Goal: Information Seeking & Learning: Learn about a topic

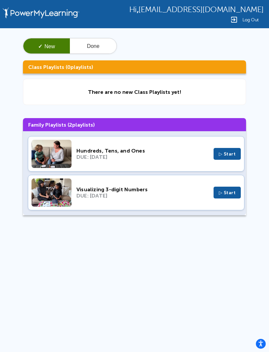
click at [95, 49] on button "Done" at bounding box center [93, 46] width 47 height 16
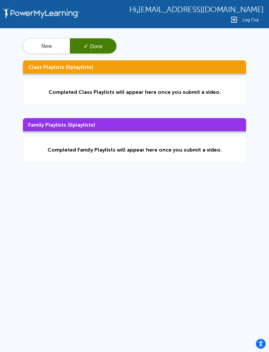
click at [53, 52] on button "New" at bounding box center [46, 46] width 47 height 16
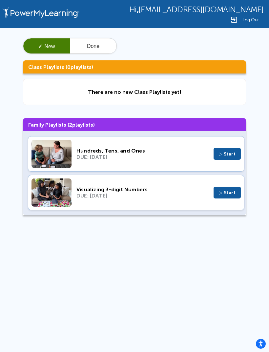
click at [232, 159] on button "▷ Start" at bounding box center [227, 154] width 28 height 12
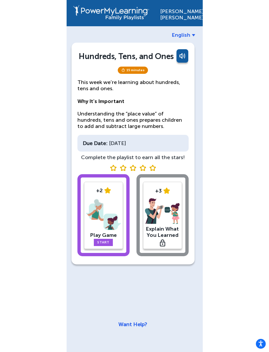
click at [109, 219] on img at bounding box center [103, 214] width 35 height 34
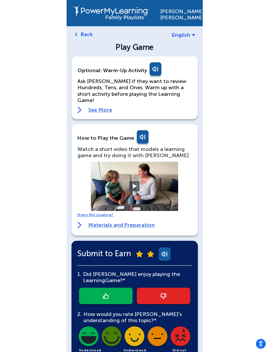
click at [99, 106] on link "See More" at bounding box center [134, 109] width 114 height 7
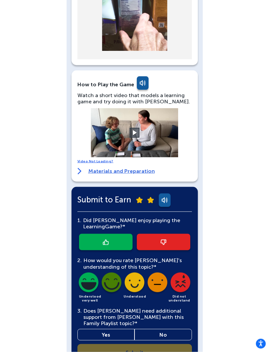
scroll to position [323, 0]
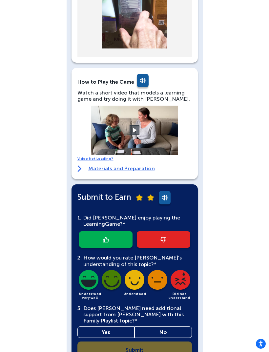
click at [95, 231] on link at bounding box center [105, 239] width 53 height 16
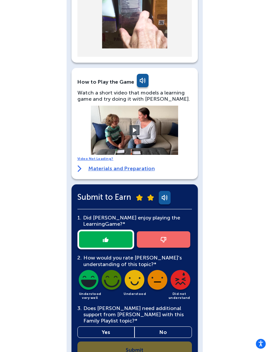
click at [85, 270] on img at bounding box center [88, 281] width 22 height 22
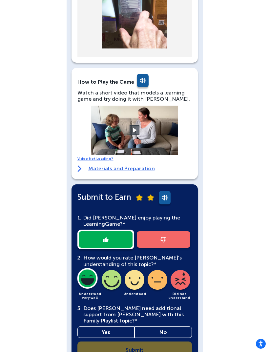
click at [174, 326] on link "No" at bounding box center [162, 331] width 57 height 11
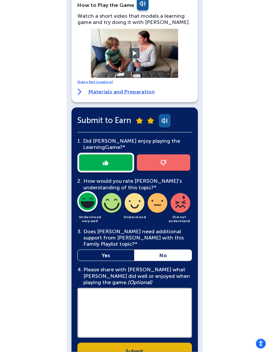
scroll to position [401, 0]
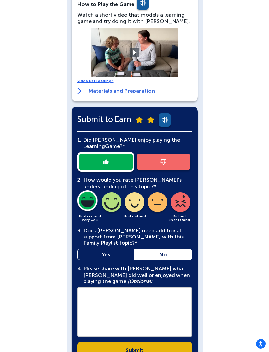
click at [110, 297] on textarea at bounding box center [134, 312] width 114 height 50
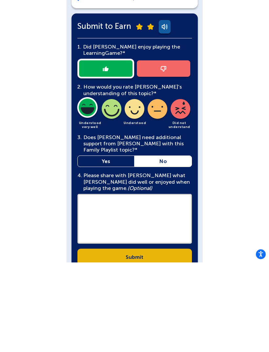
scroll to position [422, 0]
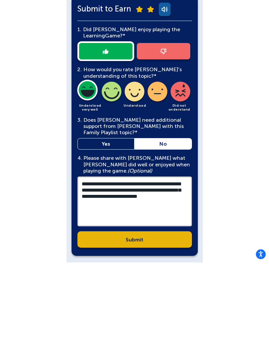
click at [93, 266] on textarea "**********" at bounding box center [134, 291] width 114 height 50
click at [86, 266] on textarea "**********" at bounding box center [134, 291] width 114 height 50
click at [184, 266] on textarea "**********" at bounding box center [134, 291] width 114 height 50
click at [185, 266] on textarea "**********" at bounding box center [134, 291] width 114 height 50
click at [187, 266] on textarea "**********" at bounding box center [134, 291] width 114 height 50
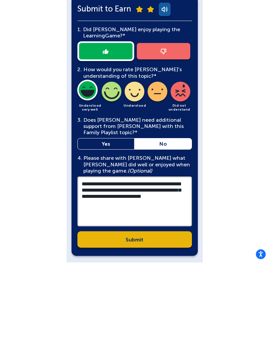
click at [104, 266] on textarea "**********" at bounding box center [134, 291] width 114 height 50
click at [156, 266] on textarea "**********" at bounding box center [134, 291] width 114 height 50
click at [162, 266] on textarea "**********" at bounding box center [134, 291] width 114 height 50
type textarea "**********"
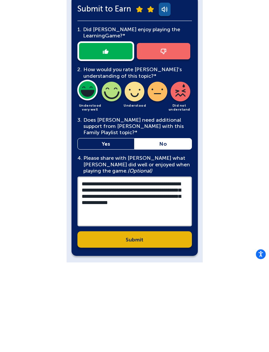
click at [174, 320] on link "Submit" at bounding box center [134, 328] width 114 height 16
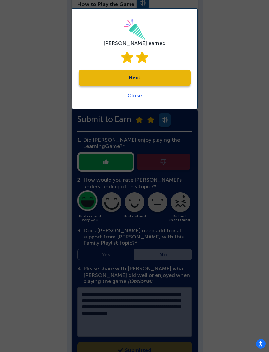
click at [172, 78] on link "Next" at bounding box center [135, 77] width 112 height 16
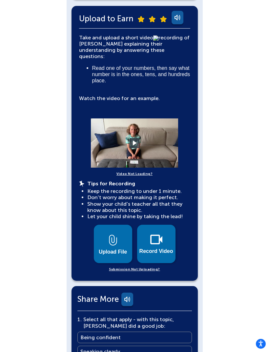
scroll to position [140, 0]
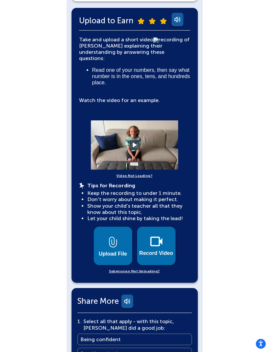
click at [127, 129] on video at bounding box center [134, 144] width 98 height 49
click at [133, 129] on video at bounding box center [134, 144] width 98 height 49
click at [136, 143] on video at bounding box center [134, 144] width 98 height 49
click at [134, 140] on button at bounding box center [134, 145] width 10 height 10
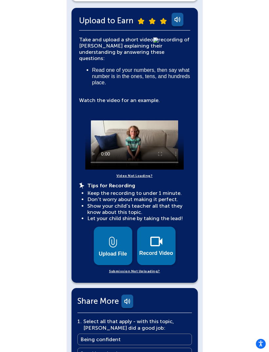
click at [155, 236] on img at bounding box center [156, 241] width 12 height 10
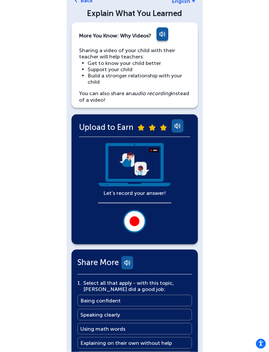
scroll to position [27, 0]
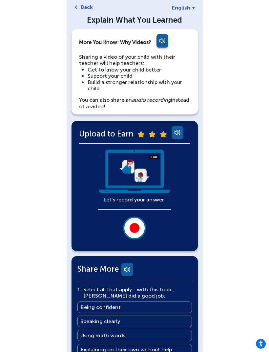
click at [139, 228] on div at bounding box center [134, 228] width 10 height 10
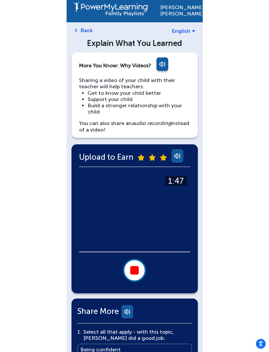
scroll to position [0, 0]
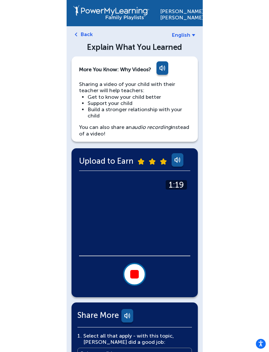
click at [138, 272] on div at bounding box center [134, 274] width 9 height 9
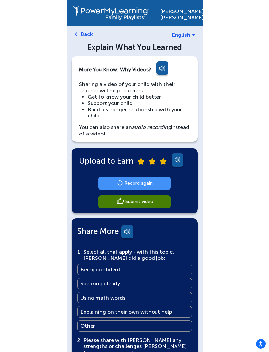
click at [152, 182] on main "Record again" at bounding box center [138, 183] width 28 height 6
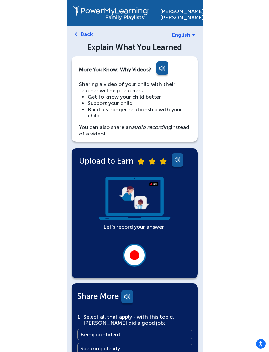
click at [135, 251] on div at bounding box center [134, 255] width 10 height 10
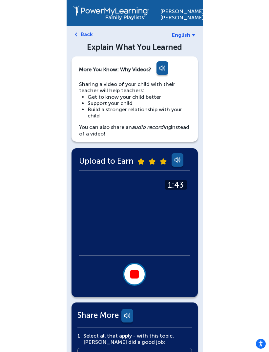
click at [132, 275] on div at bounding box center [134, 274] width 9 height 9
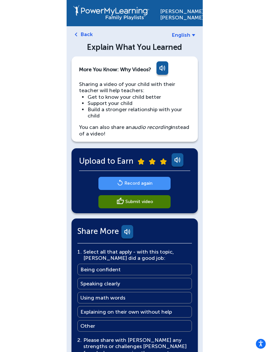
click at [150, 202] on main "Submit video" at bounding box center [139, 201] width 28 height 6
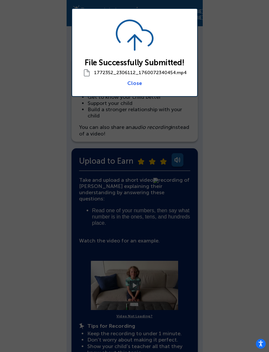
click at [136, 84] on link "Close" at bounding box center [134, 83] width 15 height 6
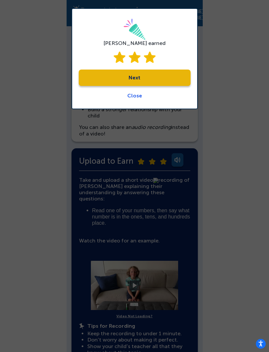
click at [168, 76] on link "Next" at bounding box center [135, 77] width 112 height 16
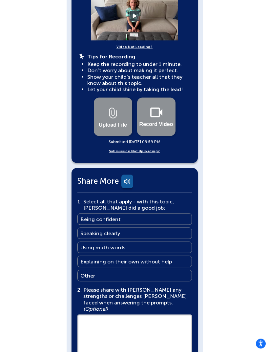
scroll to position [270, 0]
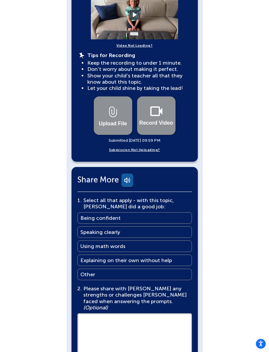
click at [171, 212] on link "Being confident Being confident" at bounding box center [134, 217] width 114 height 11
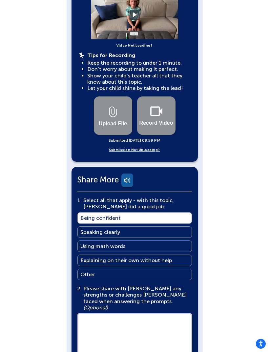
click at [170, 226] on link "Speaking clearly Speaking clearly" at bounding box center [134, 231] width 114 height 11
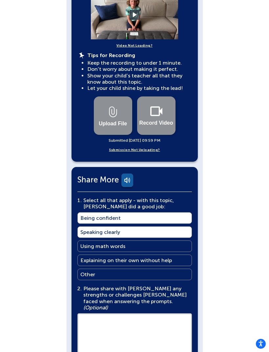
click at [181, 254] on link "Explaining on their own without help Explaining on their own without help" at bounding box center [134, 259] width 114 height 11
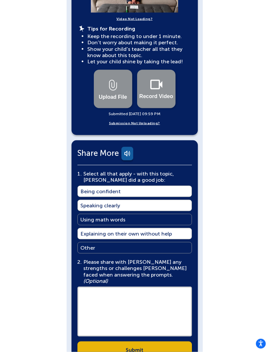
scroll to position [304, 0]
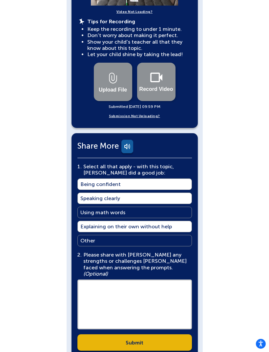
click at [169, 334] on link "Submit" at bounding box center [134, 342] width 114 height 16
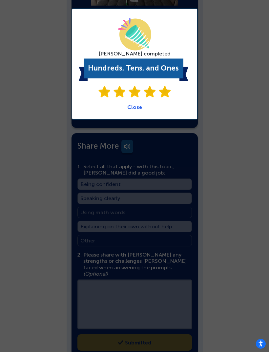
click at [137, 110] on link "Close" at bounding box center [134, 107] width 15 height 6
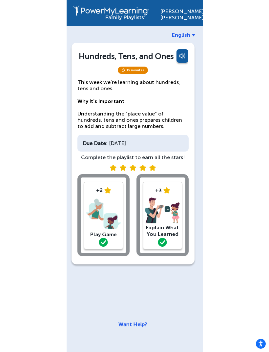
click at [188, 18] on div "Damien Rios" at bounding box center [178, 13] width 36 height 16
click at [186, 12] on div "Damien Rios" at bounding box center [178, 13] width 36 height 16
click at [128, 12] on img at bounding box center [111, 12] width 76 height 15
click at [132, 16] on img at bounding box center [111, 12] width 76 height 15
click at [139, 67] on span "15 minutes" at bounding box center [133, 70] width 30 height 7
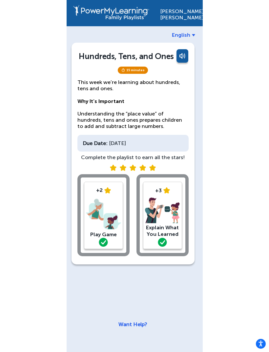
click at [185, 52] on link at bounding box center [181, 57] width 13 height 16
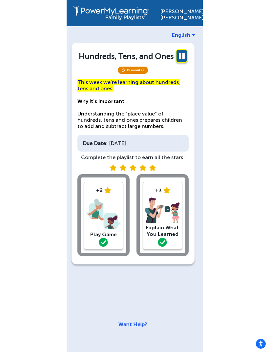
click at [184, 57] on link at bounding box center [181, 57] width 13 height 16
